Goal: Task Accomplishment & Management: Manage account settings

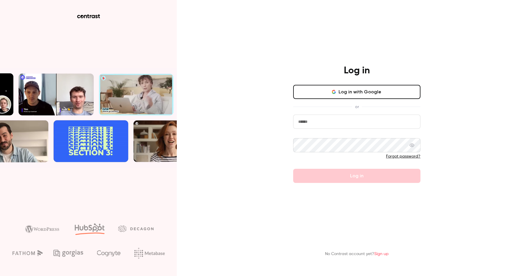
click at [314, 129] on input "email" at bounding box center [356, 122] width 127 height 14
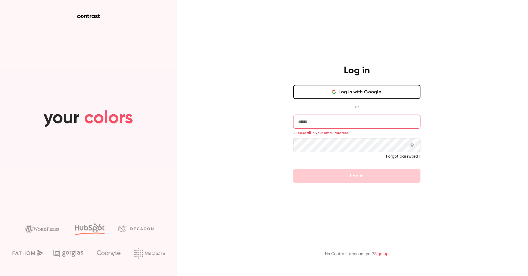
type input "**********"
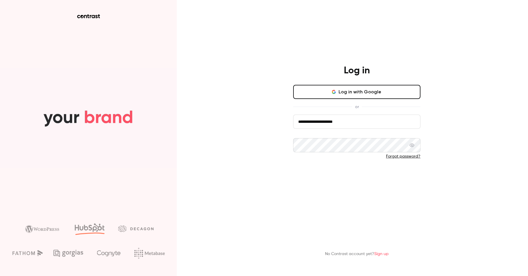
click at [334, 177] on button "Log in" at bounding box center [356, 176] width 127 height 14
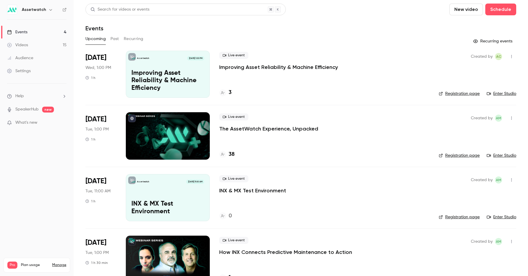
click at [261, 69] on p "Improving Asset Reliability & Machine Efficiency" at bounding box center [278, 67] width 119 height 7
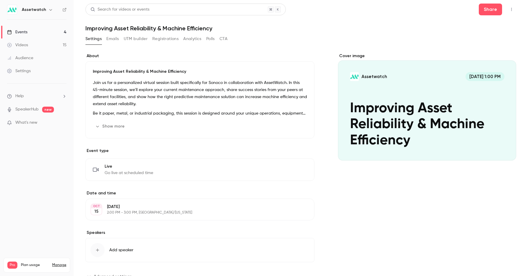
click at [173, 42] on button "Registrations" at bounding box center [165, 38] width 26 height 9
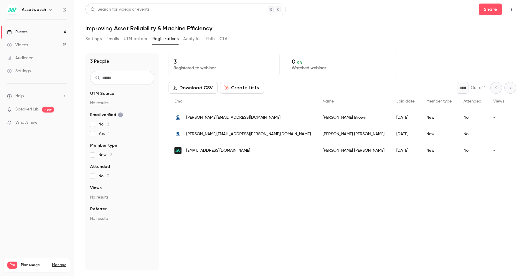
click at [112, 39] on button "Emails" at bounding box center [112, 38] width 12 height 9
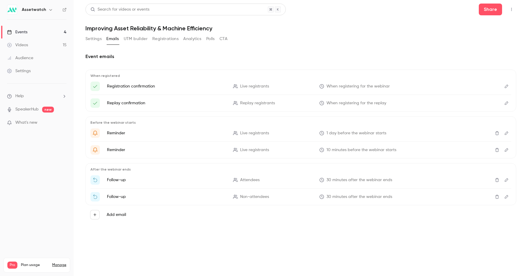
click at [97, 38] on button "Settings" at bounding box center [93, 38] width 16 height 9
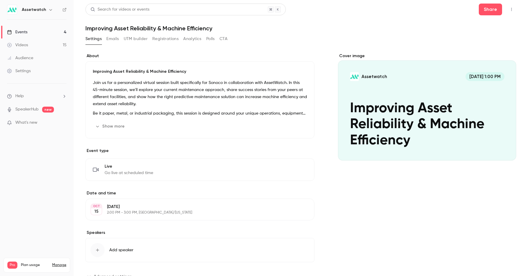
scroll to position [23, 0]
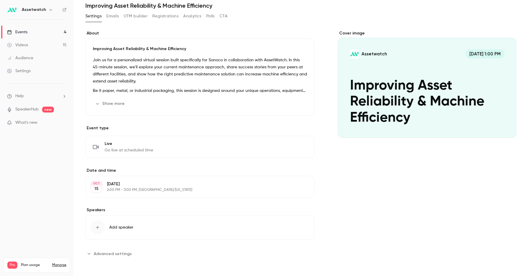
click at [126, 228] on span "Add speaker" at bounding box center [121, 227] width 24 height 6
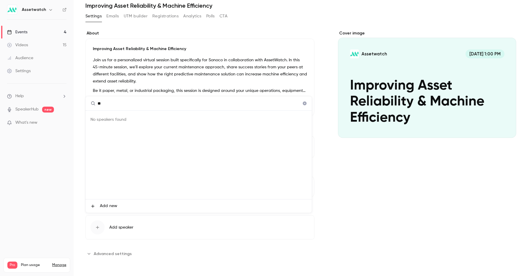
type input "*"
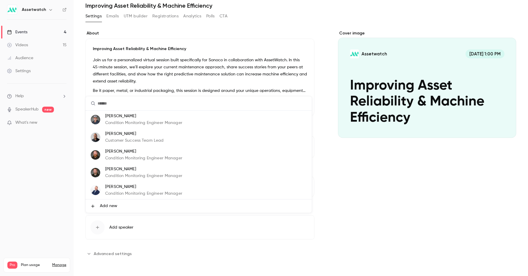
click at [110, 205] on span "Add new" at bounding box center [108, 206] width 17 height 6
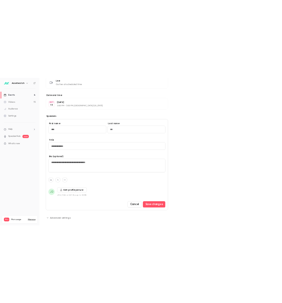
scroll to position [169, 0]
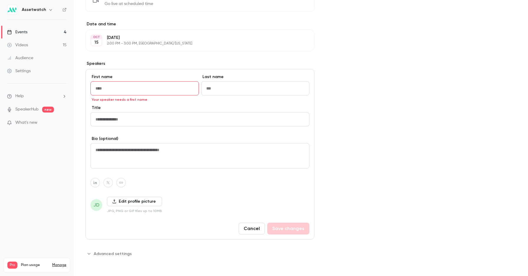
click at [169, 86] on input "First name" at bounding box center [144, 88] width 108 height 14
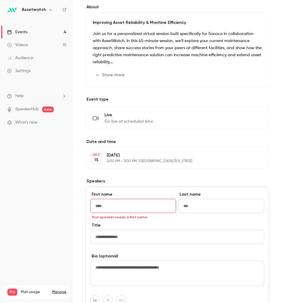
click at [140, 202] on input "First name" at bounding box center [133, 206] width 86 height 14
type input "****"
type input "******"
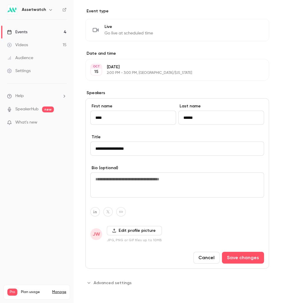
scroll to position [258, 0]
click at [156, 150] on input "**********" at bounding box center [177, 148] width 174 height 14
type input "**********"
click at [121, 231] on label "Edit profile picture" at bounding box center [134, 230] width 55 height 9
click at [0, 0] on input "Edit profile picture" at bounding box center [0, 0] width 0 height 0
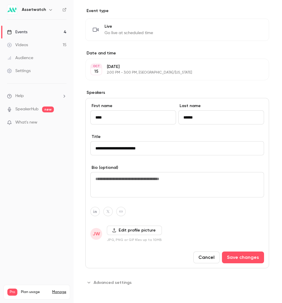
click at [146, 230] on label "Edit profile picture" at bounding box center [134, 230] width 55 height 9
click at [0, 0] on input "Edit profile picture" at bounding box center [0, 0] width 0 height 0
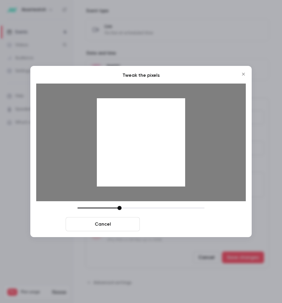
click at [178, 221] on button "Crop and save" at bounding box center [179, 224] width 74 height 14
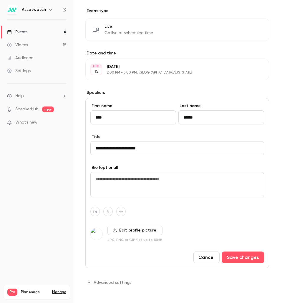
click at [230, 249] on div "**********" at bounding box center [177, 183] width 184 height 170
click at [234, 254] on button "Save changes" at bounding box center [243, 258] width 42 height 12
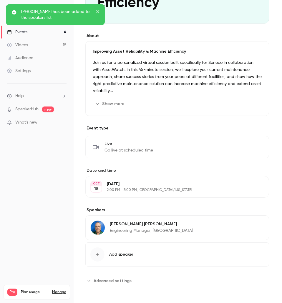
scroll to position [138, 0]
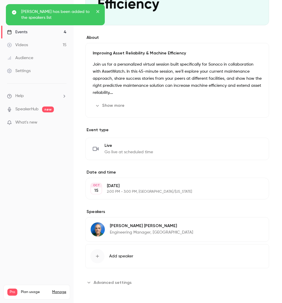
click at [131, 254] on span "Add speaker" at bounding box center [121, 257] width 24 height 6
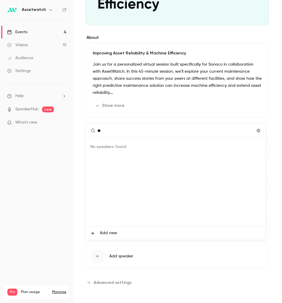
type input "*"
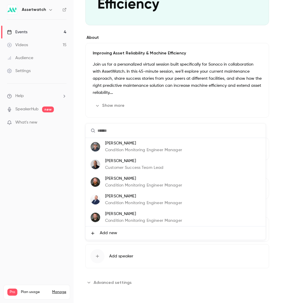
click at [120, 232] on li "Add new" at bounding box center [176, 233] width 180 height 13
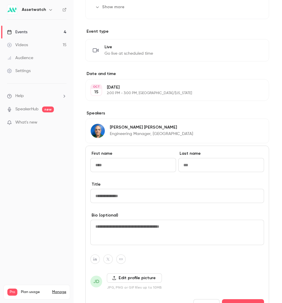
scroll to position [255, 0]
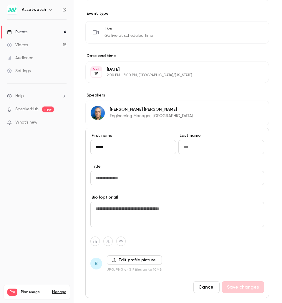
type input "*****"
type input "*"
type input "*****"
type input "**********"
click at [123, 259] on label "Edit profile picture" at bounding box center [134, 260] width 55 height 9
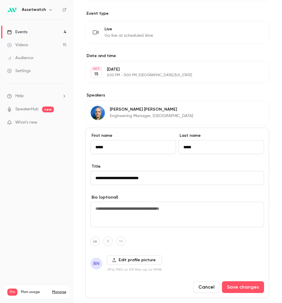
click at [0, 0] on input "Edit profile picture" at bounding box center [0, 0] width 0 height 0
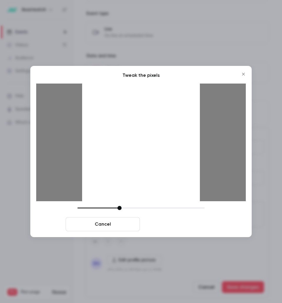
click at [199, 222] on button "Crop and save" at bounding box center [179, 224] width 74 height 14
click at [187, 230] on button "Crop and save" at bounding box center [179, 224] width 74 height 14
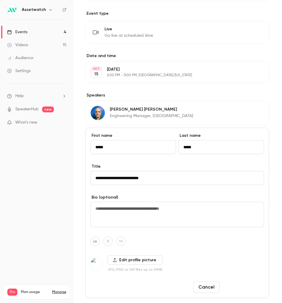
click at [236, 276] on button "Save changes" at bounding box center [243, 287] width 42 height 12
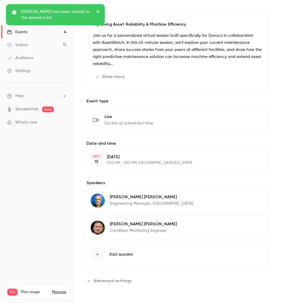
scroll to position [165, 0]
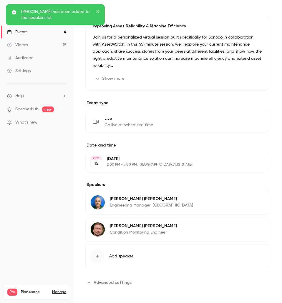
click at [135, 256] on button "Add speaker" at bounding box center [177, 256] width 184 height 24
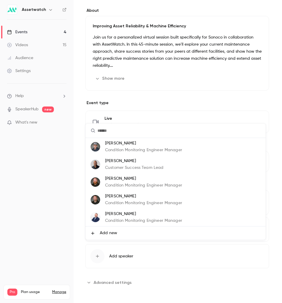
click at [121, 233] on li "Add new" at bounding box center [176, 233] width 180 height 13
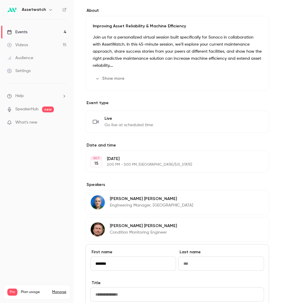
type input "*******"
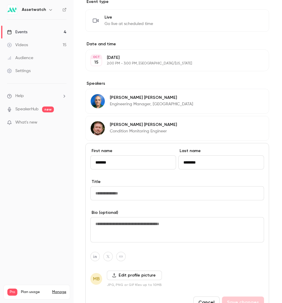
scroll to position [267, 0]
type input "********"
click at [167, 186] on input "Title" at bounding box center [177, 193] width 174 height 14
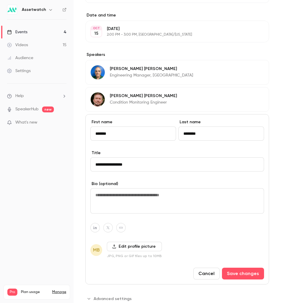
scroll to position [312, 0]
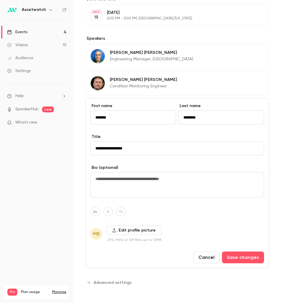
type input "**********"
click at [140, 231] on label "Edit profile picture" at bounding box center [134, 230] width 55 height 9
click at [0, 0] on input "Edit profile picture" at bounding box center [0, 0] width 0 height 0
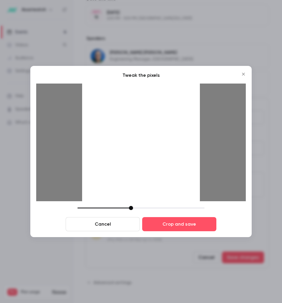
drag, startPoint x: 120, startPoint y: 208, endPoint x: 132, endPoint y: 208, distance: 12.1
click at [132, 208] on div at bounding box center [131, 208] width 4 height 4
drag, startPoint x: 157, startPoint y: 153, endPoint x: 102, endPoint y: 180, distance: 60.4
click at [102, 180] on div at bounding box center [141, 143] width 118 height 118
drag, startPoint x: 131, startPoint y: 208, endPoint x: 140, endPoint y: 208, distance: 9.7
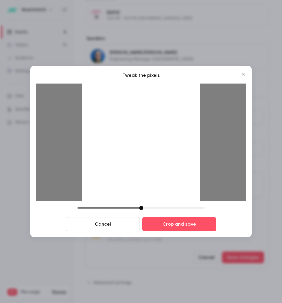
click at [140, 208] on div at bounding box center [141, 208] width 4 height 4
drag, startPoint x: 155, startPoint y: 162, endPoint x: 107, endPoint y: 163, distance: 48.3
click at [107, 163] on div at bounding box center [141, 143] width 118 height 118
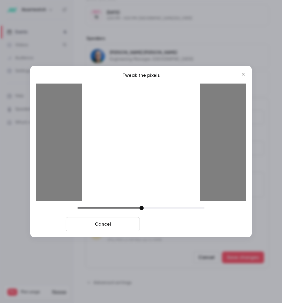
click at [160, 225] on button "Crop and save" at bounding box center [179, 224] width 74 height 14
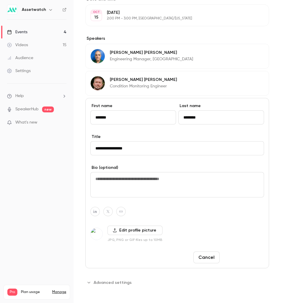
click at [240, 256] on button "Save changes" at bounding box center [243, 258] width 42 height 12
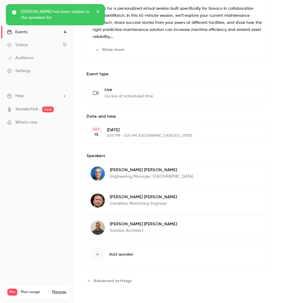
scroll to position [193, 0]
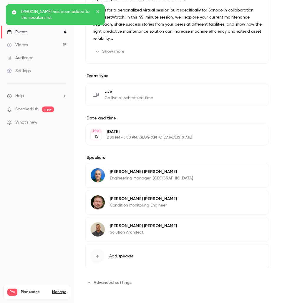
click at [248, 168] on button "Edit" at bounding box center [253, 172] width 21 height 9
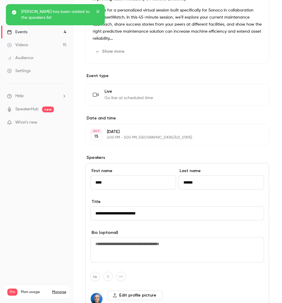
scroll to position [325, 0]
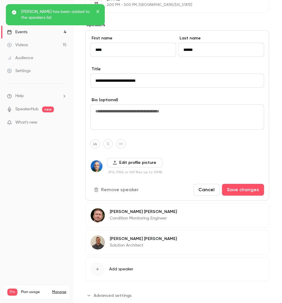
click at [201, 190] on button "Cancel" at bounding box center [206, 190] width 26 height 12
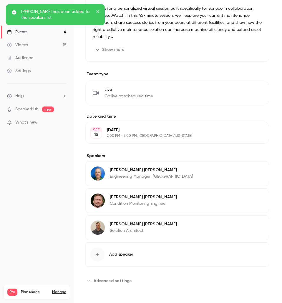
scroll to position [193, 0]
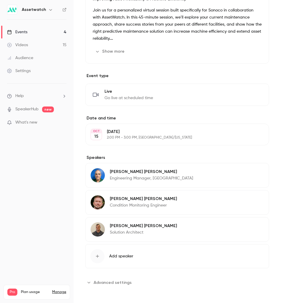
click at [116, 276] on span "Advanced settings" at bounding box center [113, 283] width 38 height 6
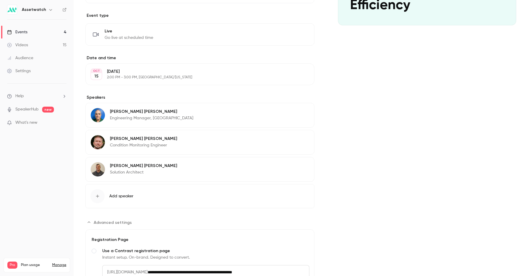
scroll to position [0, 0]
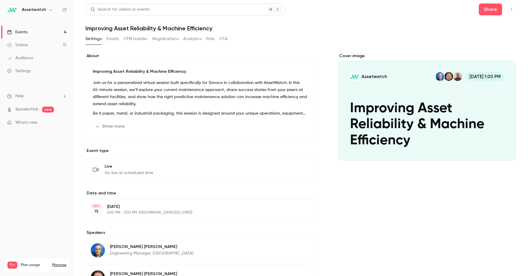
click at [509, 9] on icon "button" at bounding box center [511, 9] width 5 height 4
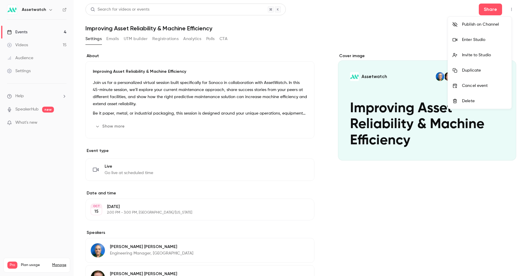
click at [477, 38] on div "Enter Studio" at bounding box center [484, 40] width 45 height 6
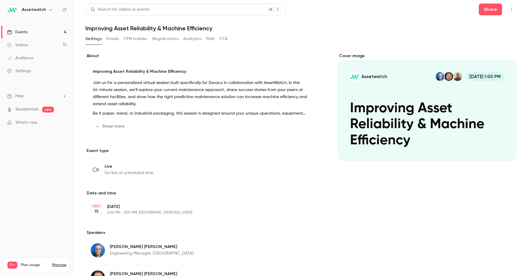
click at [28, 109] on link "SpeakerHub" at bounding box center [26, 109] width 23 height 6
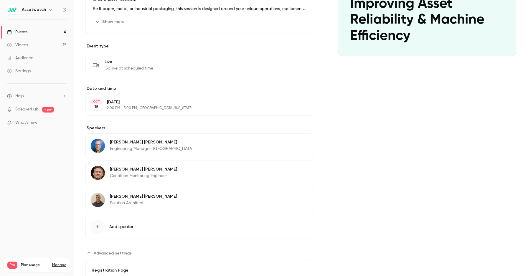
scroll to position [218, 0]
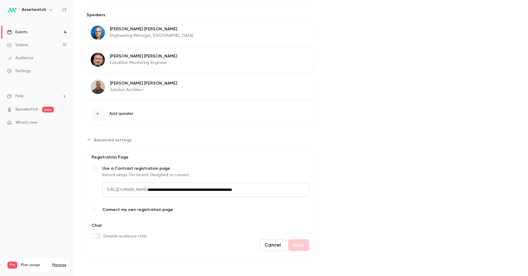
click at [346, 148] on div "Cover image Assetwatch [DATE] 1:00 PM Improving Asset Reliability & Machine Eff…" at bounding box center [427, 46] width 178 height 423
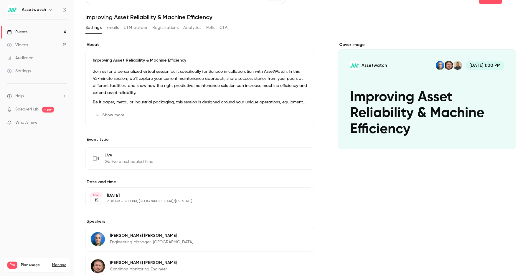
scroll to position [0, 0]
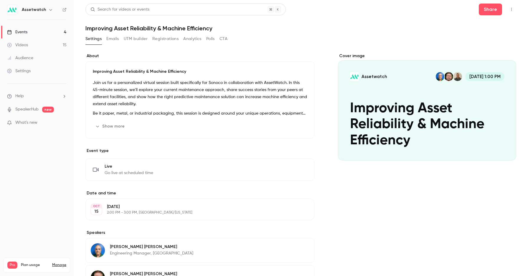
click at [506, 12] on button "button" at bounding box center [510, 9] width 9 height 9
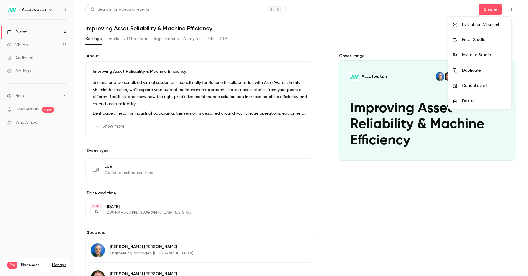
click at [472, 58] on li "Invite to Studio" at bounding box center [480, 54] width 64 height 15
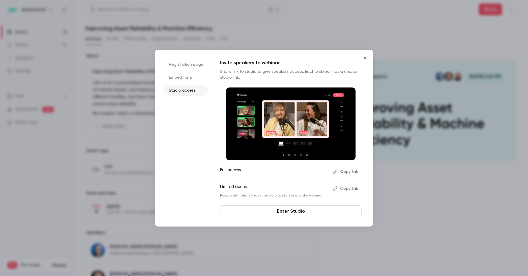
click at [193, 67] on li "Registration page" at bounding box center [186, 64] width 44 height 11
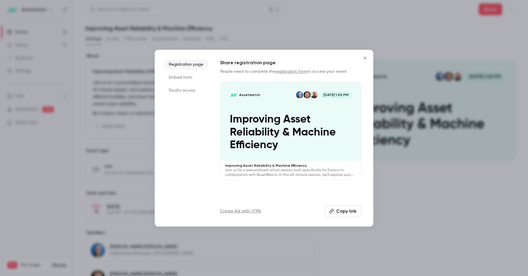
click at [185, 76] on li "Embed form" at bounding box center [186, 77] width 44 height 11
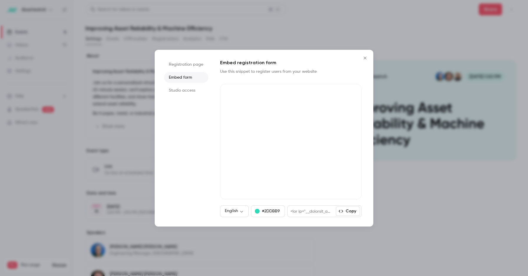
click at [192, 67] on li "Registration page" at bounding box center [186, 64] width 44 height 11
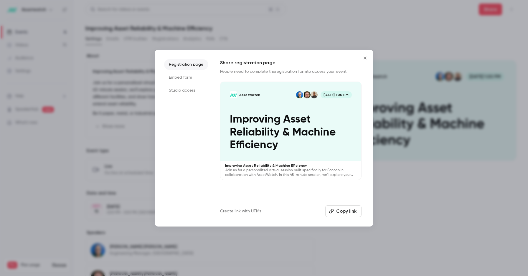
click at [182, 81] on li "Embed form" at bounding box center [186, 77] width 44 height 11
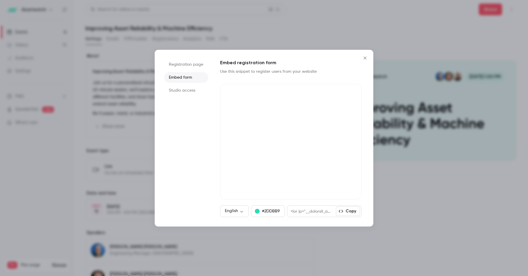
click at [183, 92] on li "Studio access" at bounding box center [186, 90] width 44 height 11
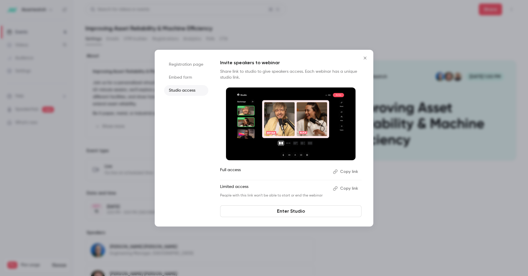
click at [344, 188] on button "Copy link" at bounding box center [345, 188] width 31 height 9
click at [285, 212] on link "Enter Studio" at bounding box center [290, 211] width 141 height 12
